Goal: Task Accomplishment & Management: Manage account settings

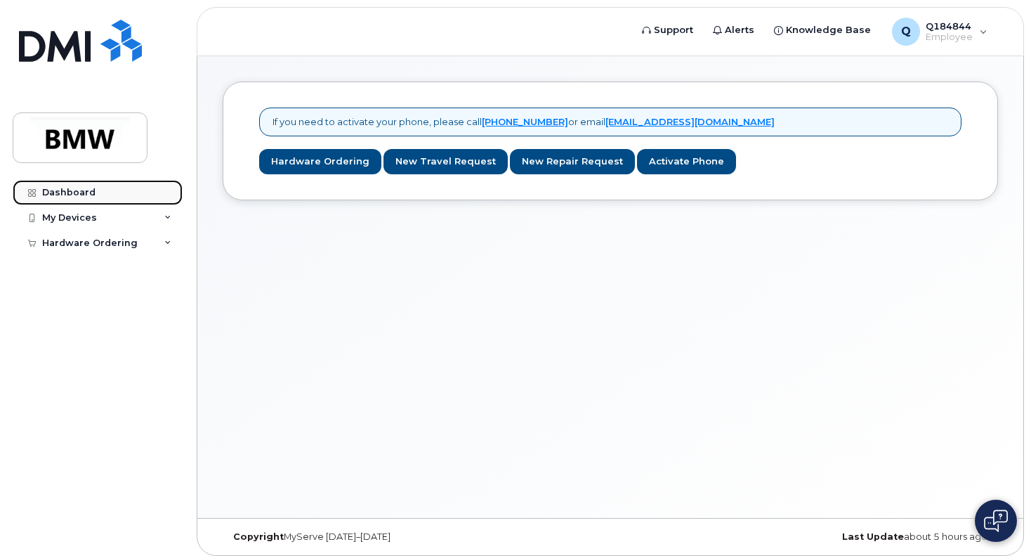
click at [97, 191] on link "Dashboard" at bounding box center [98, 192] width 170 height 25
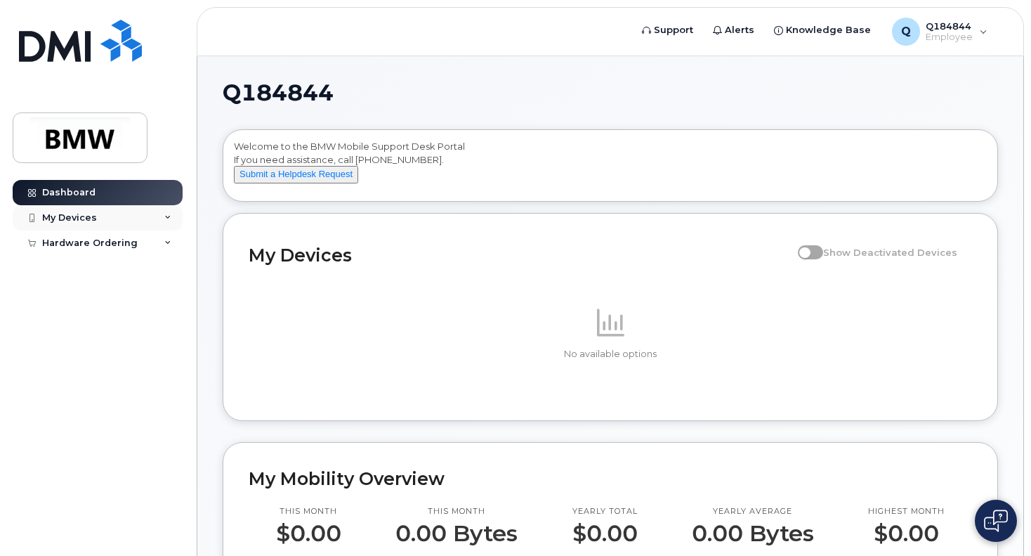
click at [86, 213] on div "My Devices" at bounding box center [69, 217] width 55 height 11
click at [89, 239] on div "Add Device" at bounding box center [75, 243] width 55 height 13
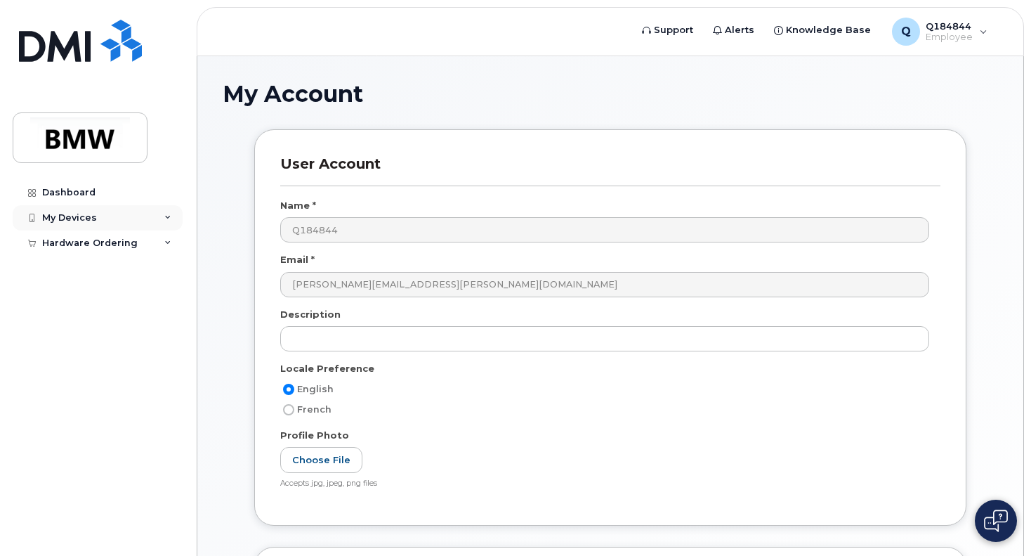
click at [77, 217] on div "My Devices" at bounding box center [69, 217] width 55 height 11
click at [74, 216] on div "My Devices" at bounding box center [69, 217] width 55 height 11
click at [69, 185] on link "Dashboard" at bounding box center [98, 192] width 170 height 25
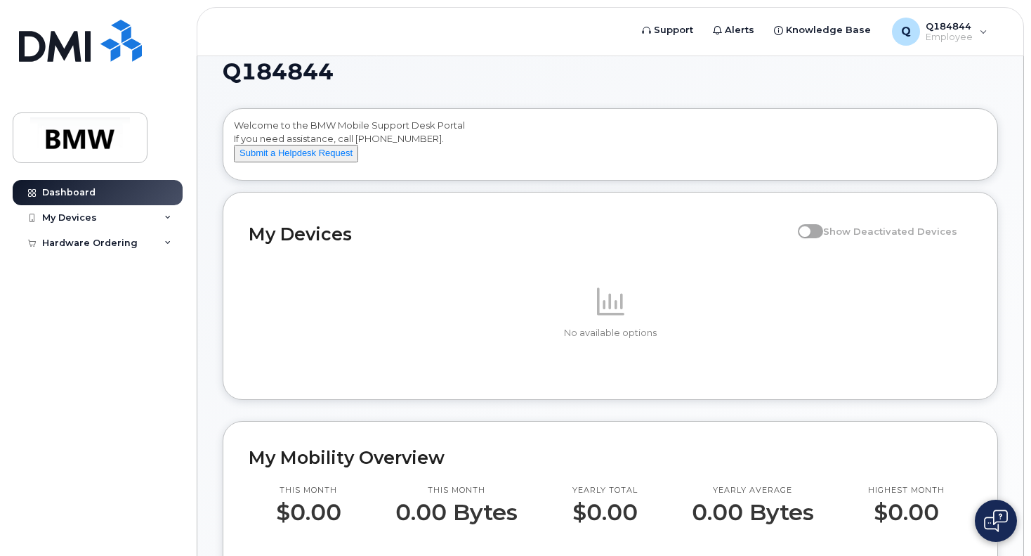
scroll to position [211, 0]
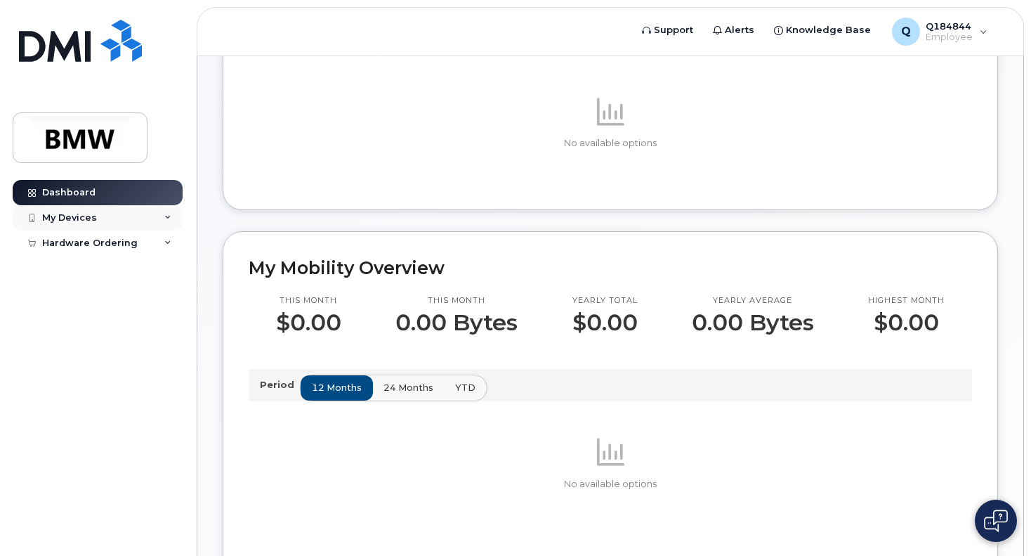
click at [166, 216] on icon at bounding box center [167, 217] width 7 height 7
click at [54, 211] on div "My Devices" at bounding box center [98, 217] width 170 height 25
click at [70, 242] on div "Hardware Ordering" at bounding box center [90, 242] width 96 height 11
click at [955, 32] on span "Employee" at bounding box center [949, 37] width 47 height 11
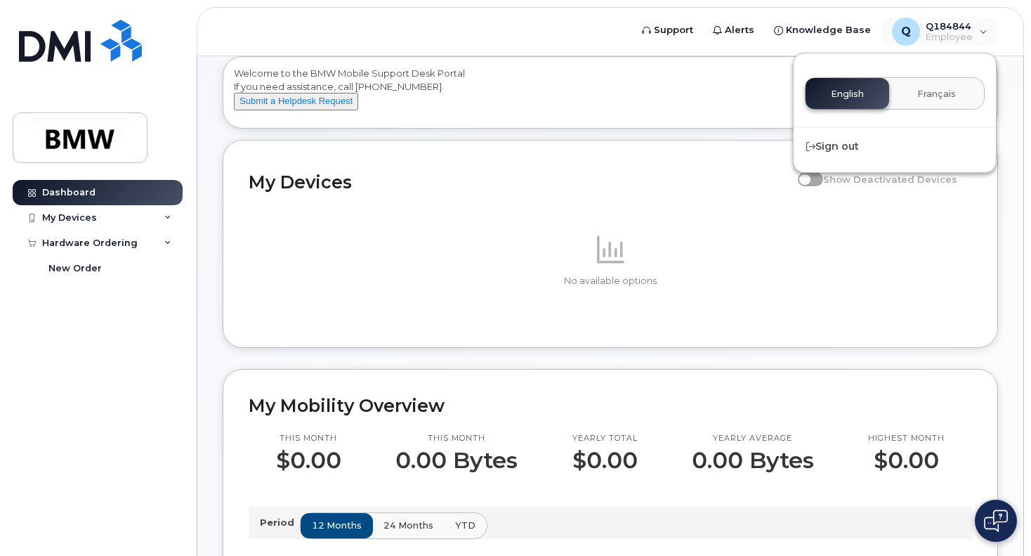
scroll to position [0, 0]
